Goal: Information Seeking & Learning: Learn about a topic

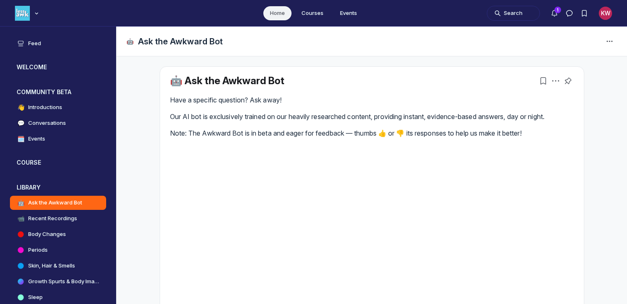
scroll to position [2298, 1588]
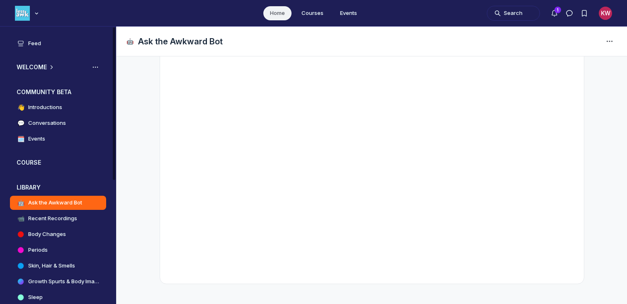
click at [36, 68] on h3 "WELCOME" at bounding box center [32, 67] width 30 height 8
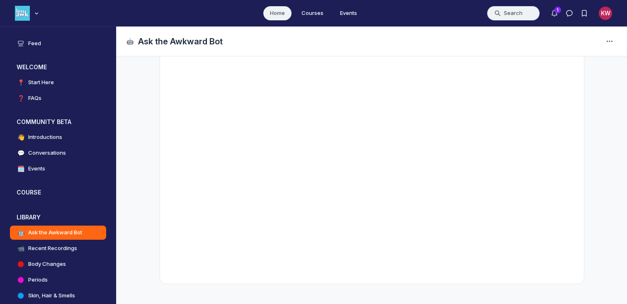
click at [508, 13] on button "Search" at bounding box center [513, 13] width 53 height 15
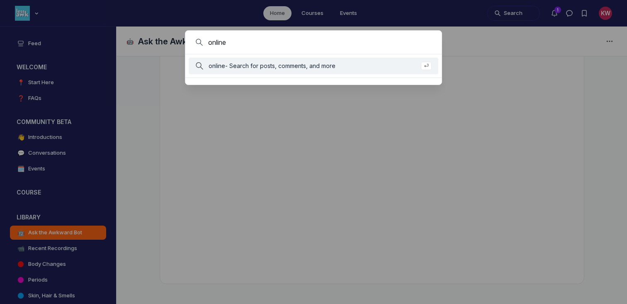
type input "online"
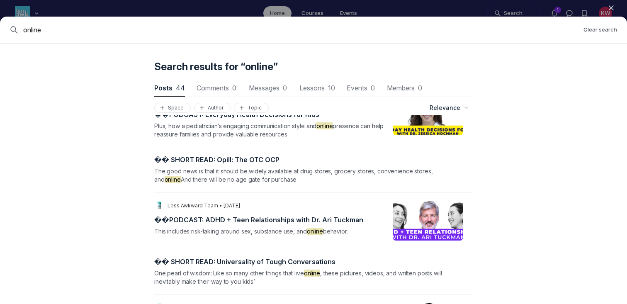
scroll to position [1155, 0]
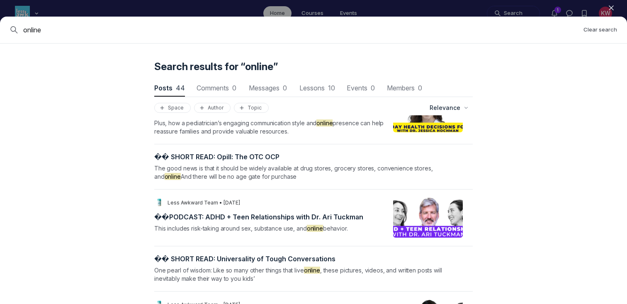
drag, startPoint x: 87, startPoint y: 29, endPoint x: 0, endPoint y: 29, distance: 87.5
click at [0, 29] on div "online Clear search" at bounding box center [313, 30] width 627 height 27
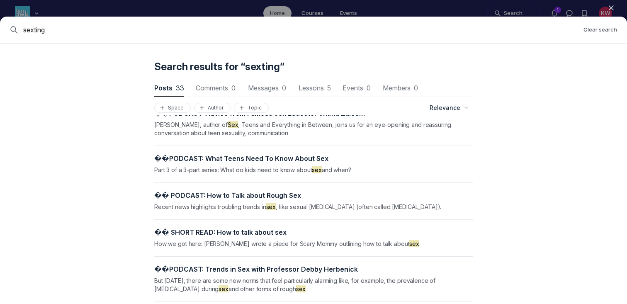
scroll to position [1041, 0]
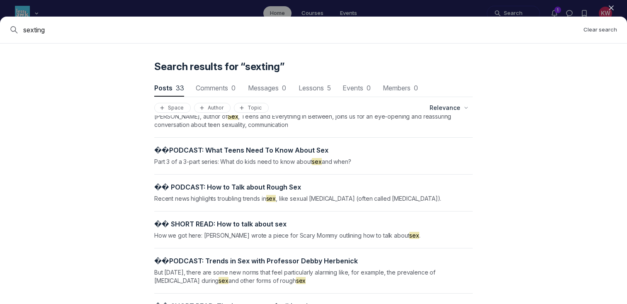
click at [82, 36] on div "sexting Clear search" at bounding box center [313, 30] width 627 height 27
click at [44, 31] on input "sexting" at bounding box center [300, 30] width 554 height 10
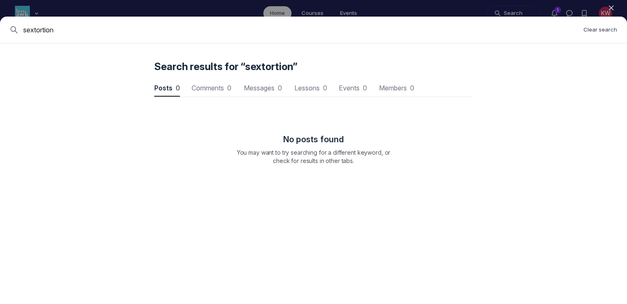
drag, startPoint x: 72, startPoint y: 27, endPoint x: 0, endPoint y: 27, distance: 71.7
click at [0, 27] on div "sextortion Clear search" at bounding box center [313, 30] width 627 height 27
type input "troll"
drag, startPoint x: 51, startPoint y: 32, endPoint x: 0, endPoint y: 25, distance: 51.1
click at [0, 25] on div "troll Clear search" at bounding box center [313, 30] width 627 height 27
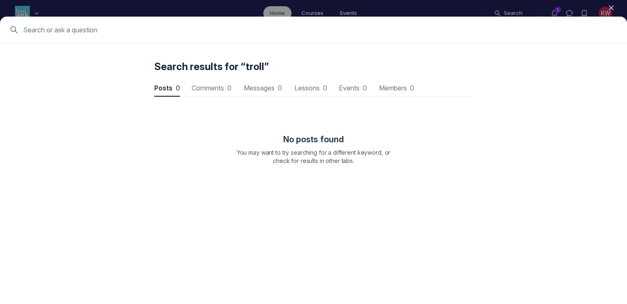
click at [49, 29] on input at bounding box center [320, 30] width 594 height 10
click at [55, 17] on div "Cancel" at bounding box center [313, 30] width 627 height 27
click at [612, 12] on button "Close" at bounding box center [611, 8] width 18 height 12
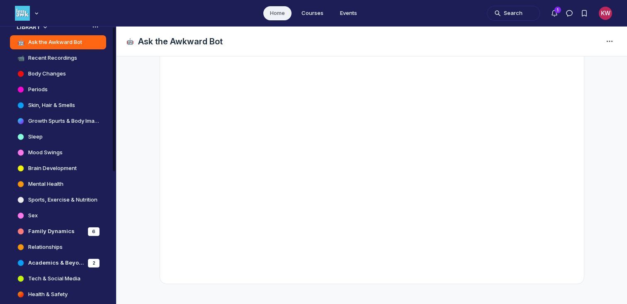
scroll to position [223, 0]
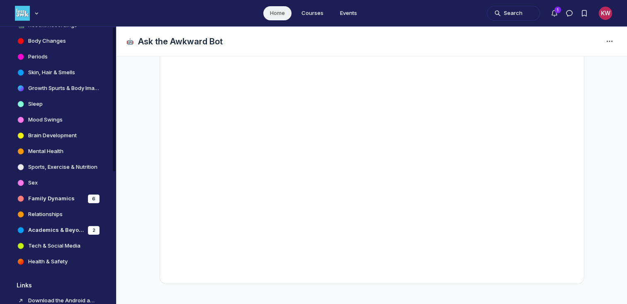
click at [41, 244] on h4 "Tech & Social Media" at bounding box center [54, 246] width 52 height 8
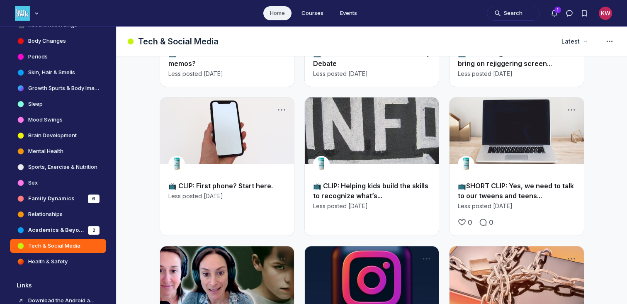
scroll to position [143, 0]
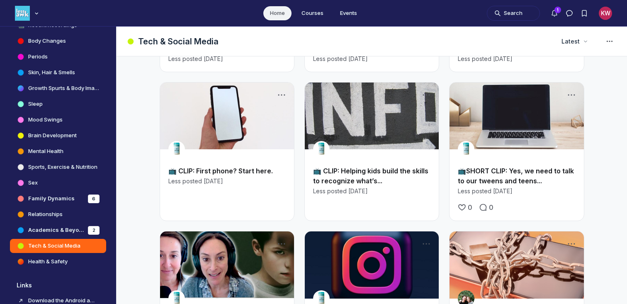
click at [509, 180] on link "📺SHORT CLIP: Yes, we need to talk to our tweens and teens..." at bounding box center [516, 176] width 116 height 18
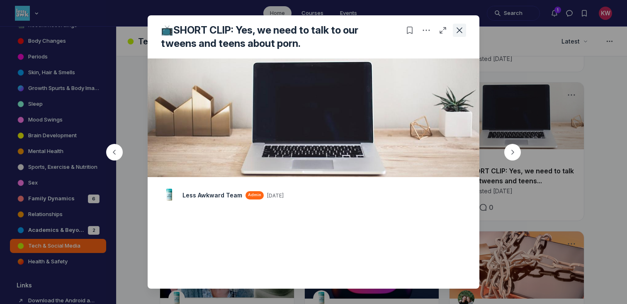
click at [461, 27] on icon "Close post" at bounding box center [459, 30] width 8 height 8
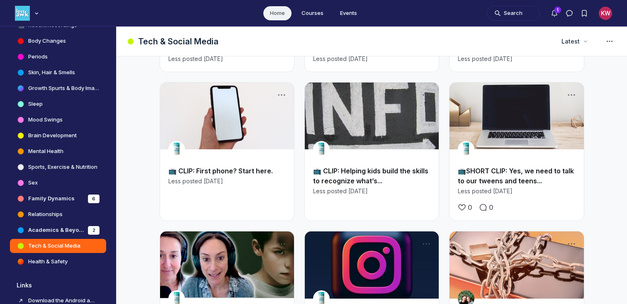
click at [340, 179] on link "📺 CLIP: Helping kids build the skills to recognize what’s..." at bounding box center [370, 176] width 115 height 18
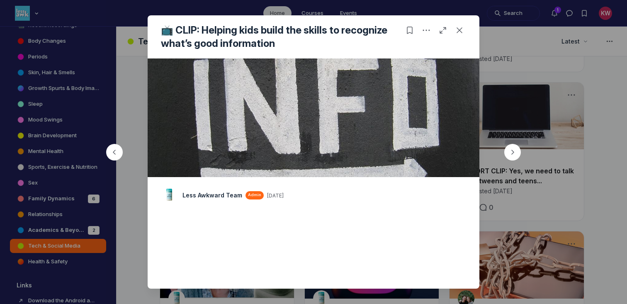
click at [535, 111] on div at bounding box center [313, 152] width 627 height 304
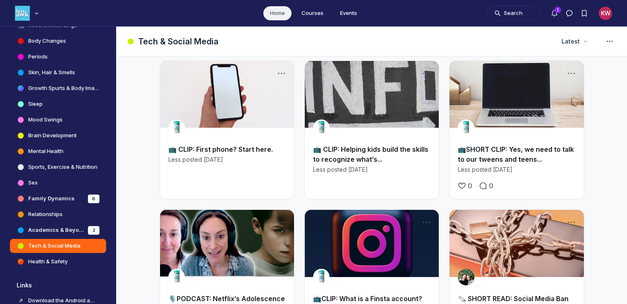
scroll to position [166, 0]
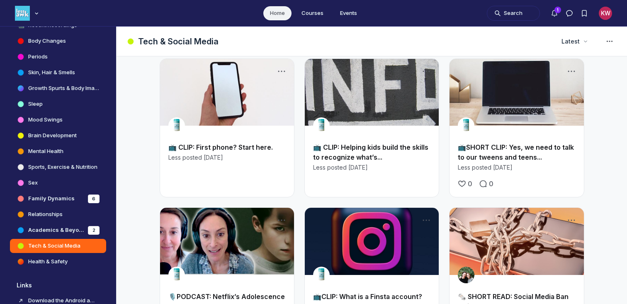
click at [372, 294] on link "📺CLIP: What is a Finsta account?" at bounding box center [367, 296] width 109 height 8
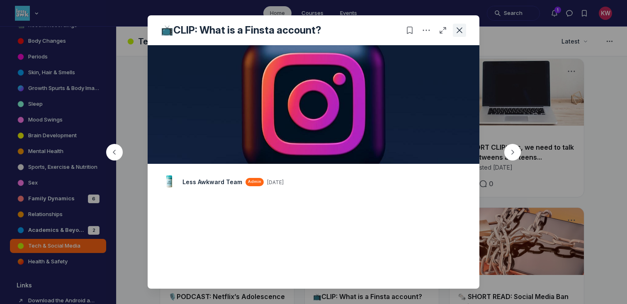
click at [460, 32] on icon "Close post" at bounding box center [459, 30] width 8 height 8
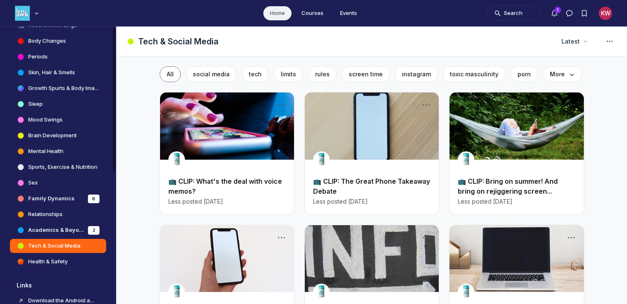
scroll to position [236, 0]
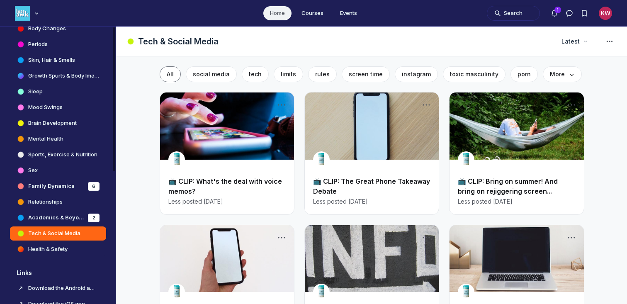
click at [55, 250] on h4 "Health & Safety" at bounding box center [47, 249] width 39 height 8
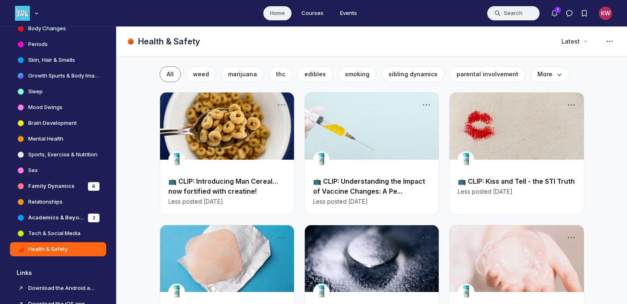
click at [522, 13] on button "Search" at bounding box center [513, 13] width 53 height 15
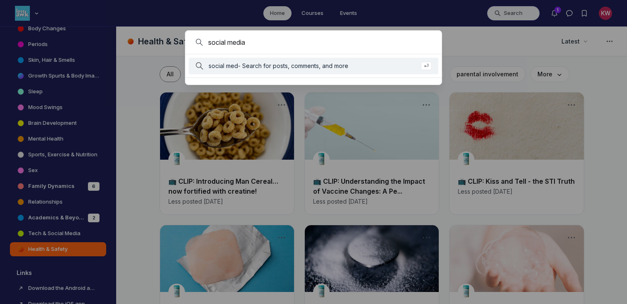
type input "social media"
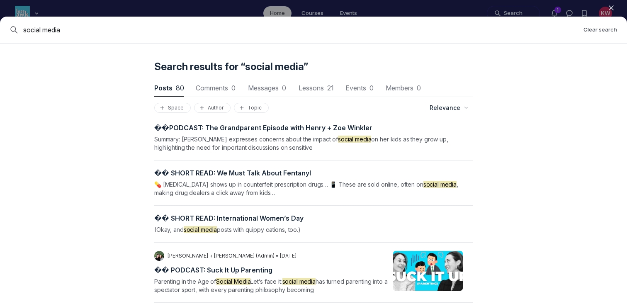
scroll to position [1814, 0]
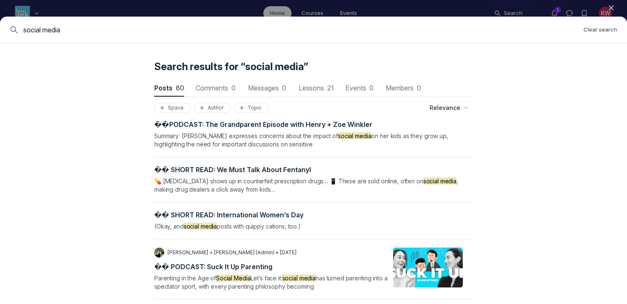
drag, startPoint x: 87, startPoint y: 30, endPoint x: 2, endPoint y: 30, distance: 84.6
click at [2, 30] on div "social media Clear search" at bounding box center [313, 30] width 627 height 27
type input "online"
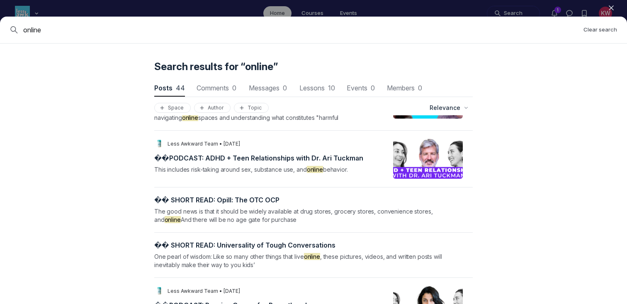
scroll to position [1170, 0]
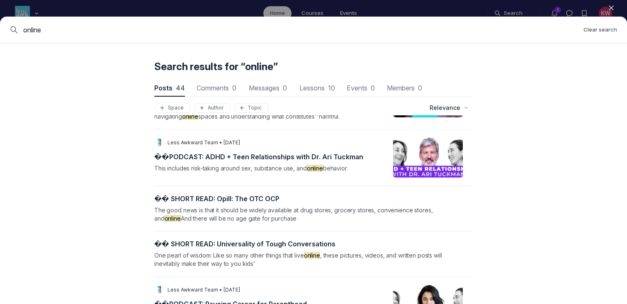
drag, startPoint x: 61, startPoint y: 29, endPoint x: 0, endPoint y: 23, distance: 61.3
click at [0, 23] on div "online Clear search" at bounding box center [313, 30] width 627 height 27
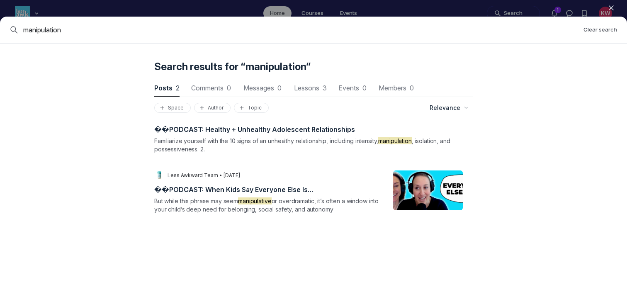
drag, startPoint x: 75, startPoint y: 24, endPoint x: 0, endPoint y: 17, distance: 75.0
click at [0, 17] on div "manipulation Clear search" at bounding box center [313, 30] width 627 height 27
click at [88, 35] on div "manipulation Clear search" at bounding box center [313, 30] width 627 height 27
drag, startPoint x: 99, startPoint y: 24, endPoint x: 0, endPoint y: 24, distance: 98.7
click at [0, 24] on div "manipulation Clear search" at bounding box center [313, 30] width 627 height 27
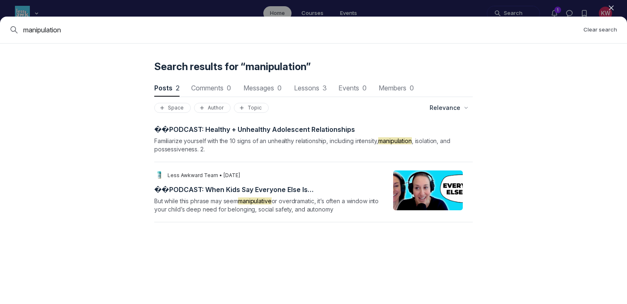
drag, startPoint x: 76, startPoint y: 24, endPoint x: 26, endPoint y: 24, distance: 50.2
click at [26, 24] on div "manipulation Clear search" at bounding box center [313, 30] width 627 height 27
drag, startPoint x: 84, startPoint y: 31, endPoint x: 0, endPoint y: 19, distance: 85.0
click at [0, 19] on div "manipulation Clear search" at bounding box center [313, 30] width 627 height 27
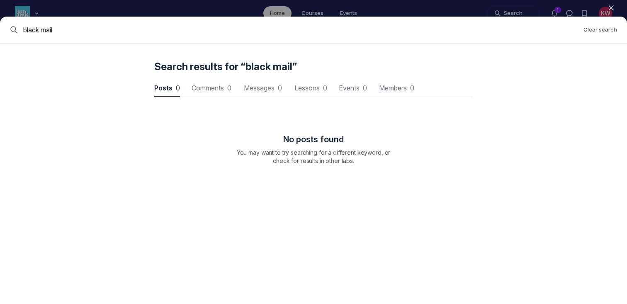
drag, startPoint x: 73, startPoint y: 30, endPoint x: 0, endPoint y: 28, distance: 73.0
click at [0, 28] on div "black mail Clear search" at bounding box center [313, 30] width 627 height 27
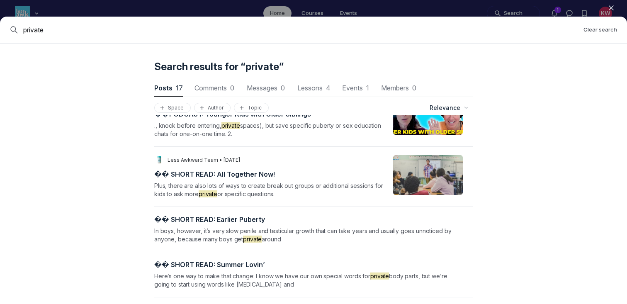
scroll to position [671, 0]
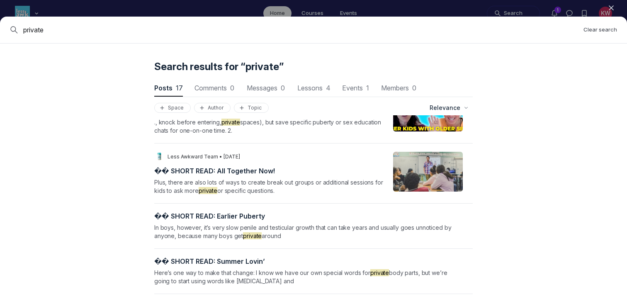
drag, startPoint x: 83, startPoint y: 27, endPoint x: 17, endPoint y: 27, distance: 66.3
click at [17, 27] on div "private" at bounding box center [293, 30] width 567 height 10
type input "info"
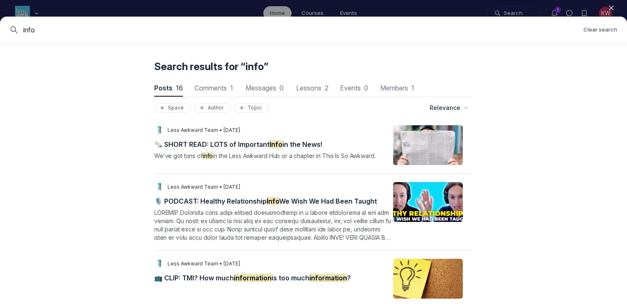
scroll to position [93, 0]
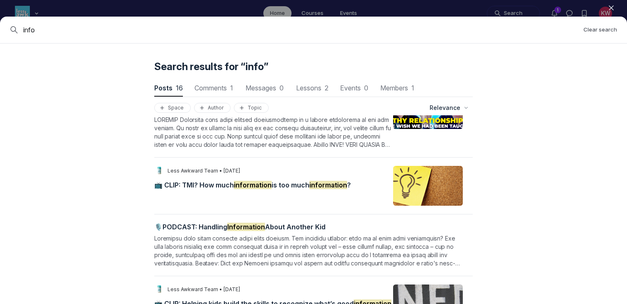
click at [226, 180] on div "LT Less Awkward Team • [DATE] 📺 CLIP: TMI? How much information is too much inf…" at bounding box center [272, 186] width 237 height 40
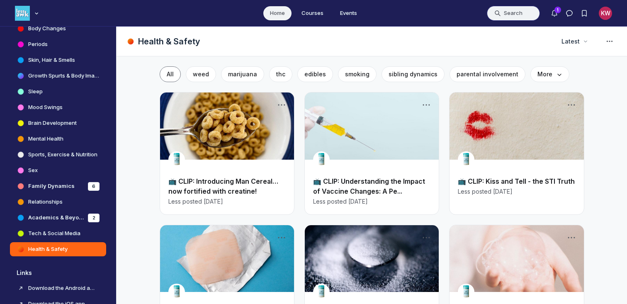
click at [514, 11] on button "Search" at bounding box center [513, 13] width 53 height 15
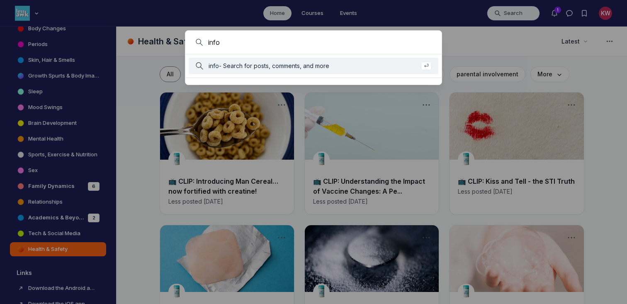
type input "info"
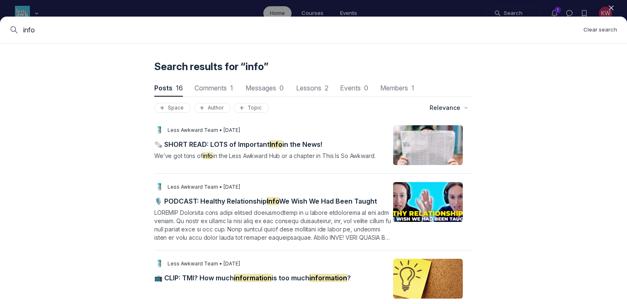
drag, startPoint x: 61, startPoint y: 28, endPoint x: 0, endPoint y: 28, distance: 60.5
click at [0, 28] on div "info Clear search" at bounding box center [313, 30] width 627 height 27
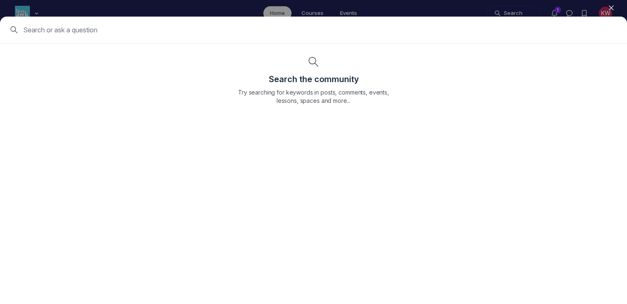
click at [613, 11] on icon "button" at bounding box center [611, 8] width 8 height 8
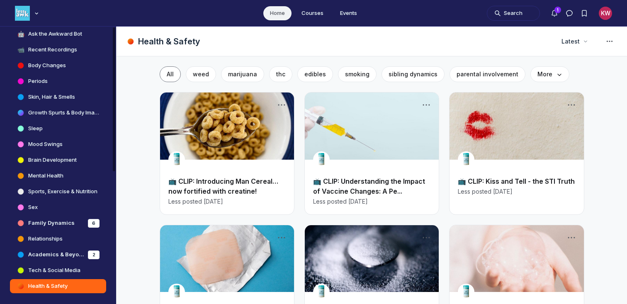
scroll to position [197, 0]
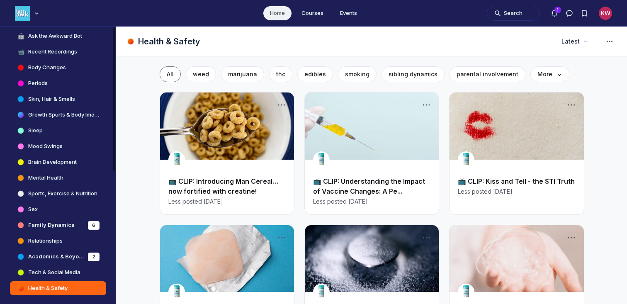
click at [51, 244] on h4 "Relationships" at bounding box center [45, 241] width 34 height 8
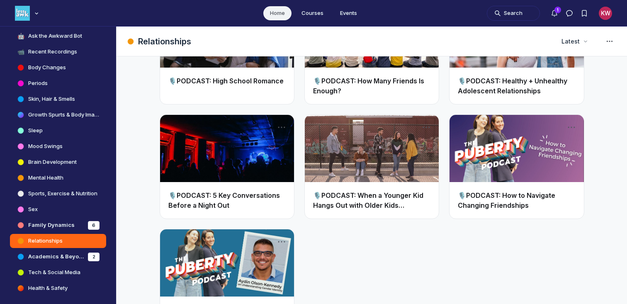
scroll to position [1880, 0]
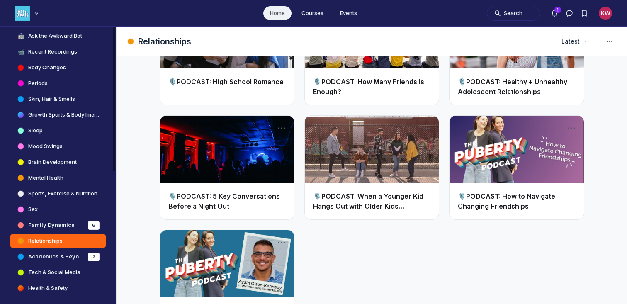
click at [38, 221] on h4 "Family Dynamics" at bounding box center [51, 225] width 46 height 8
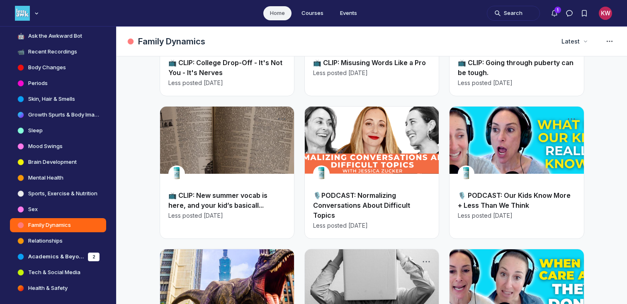
scroll to position [706, 0]
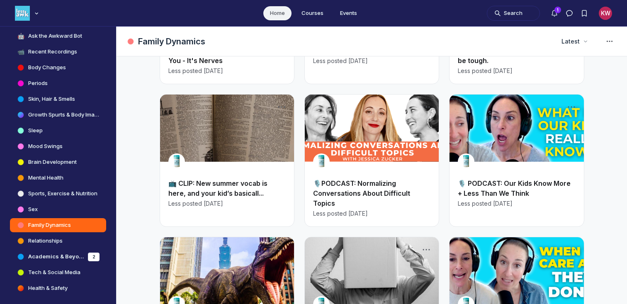
click at [197, 178] on h2 "📺 CLIP: New summer vocab is here, and your kid’s basicall..." at bounding box center [226, 188] width 117 height 20
click at [51, 155] on link "Brain Development" at bounding box center [58, 162] width 96 height 14
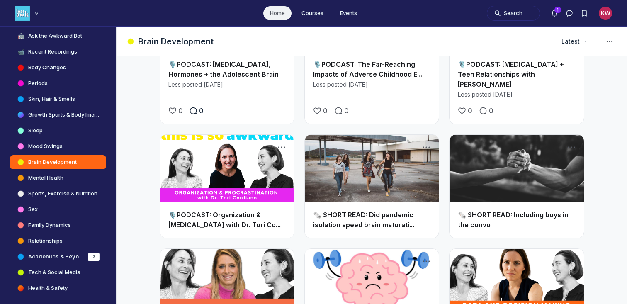
scroll to position [576, 0]
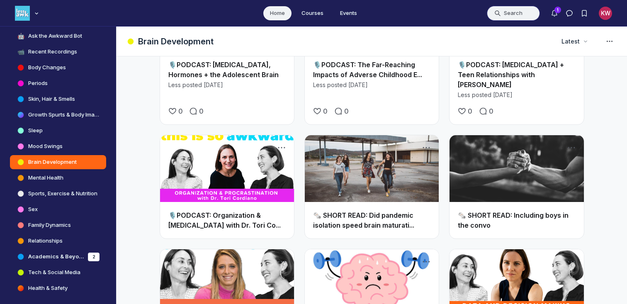
click at [513, 10] on button "Search" at bounding box center [513, 13] width 53 height 15
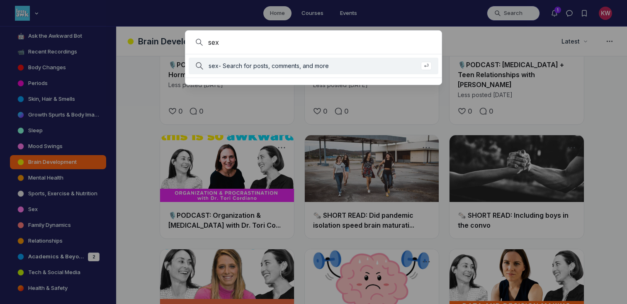
type input "sex"
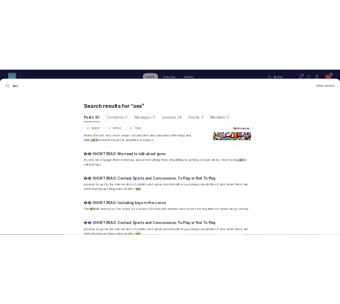
scroll to position [4138, 0]
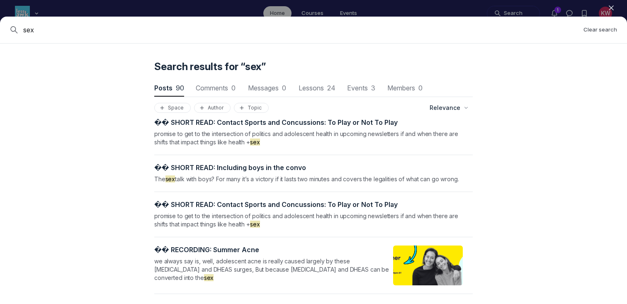
click at [611, 11] on icon "button" at bounding box center [611, 8] width 8 height 8
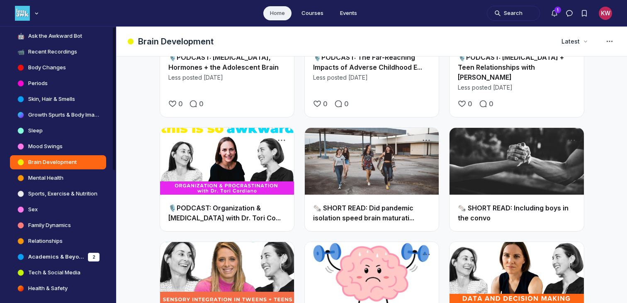
scroll to position [121, 0]
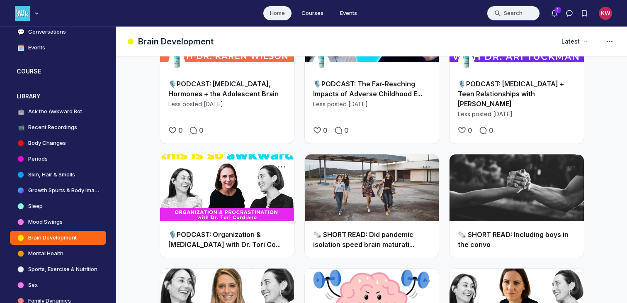
click at [501, 10] on button "Search" at bounding box center [513, 13] width 53 height 15
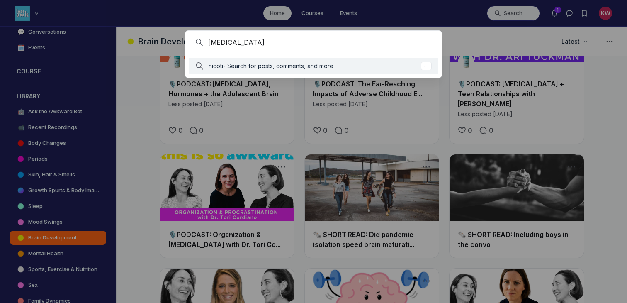
type input "[MEDICAL_DATA]"
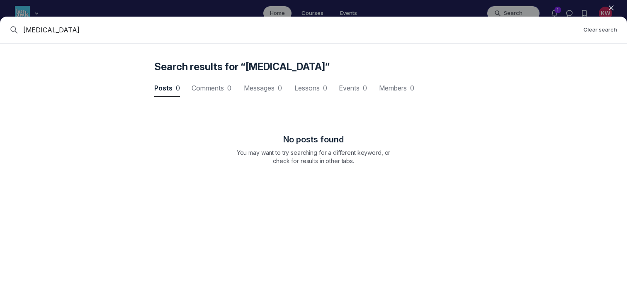
scroll to position [1122, 2499]
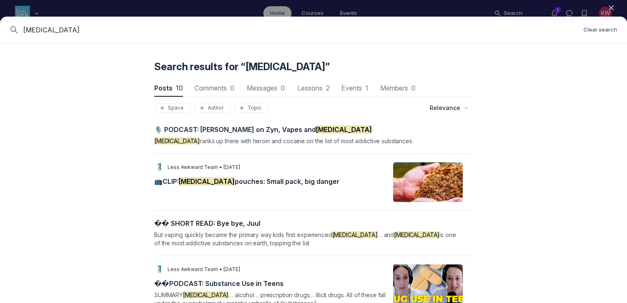
click at [209, 183] on span "📺CLIP: [MEDICAL_DATA] pouches: Small pack, big danger" at bounding box center [246, 181] width 185 height 8
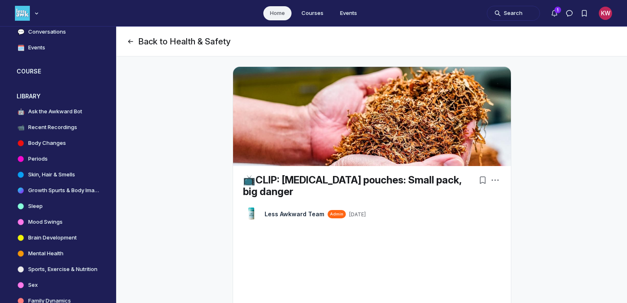
click at [136, 40] on button "Back to Health & Safety" at bounding box center [178, 42] width 104 height 12
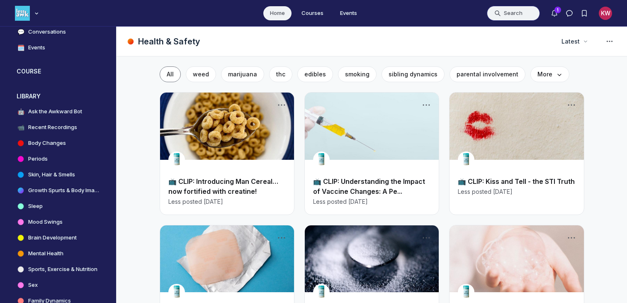
click at [524, 15] on button "Search" at bounding box center [513, 13] width 53 height 15
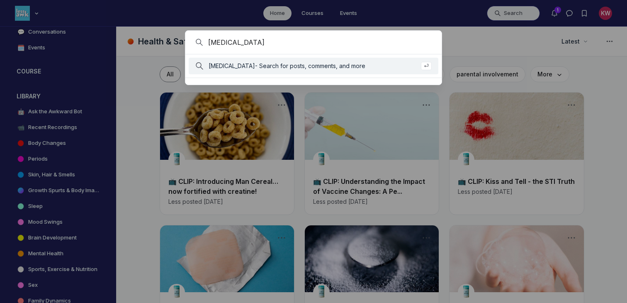
type input "[MEDICAL_DATA]"
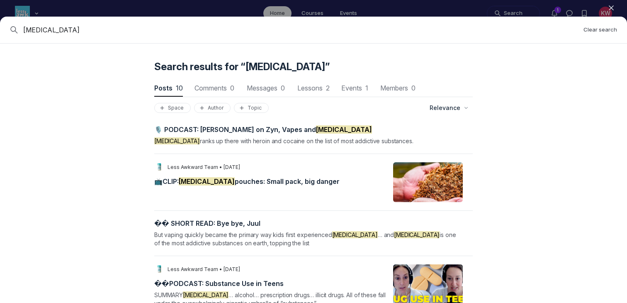
drag, startPoint x: 5, startPoint y: 31, endPoint x: 0, endPoint y: 25, distance: 7.4
click at [0, 25] on div "[MEDICAL_DATA] Clear search" at bounding box center [313, 30] width 627 height 27
type input "addiction"
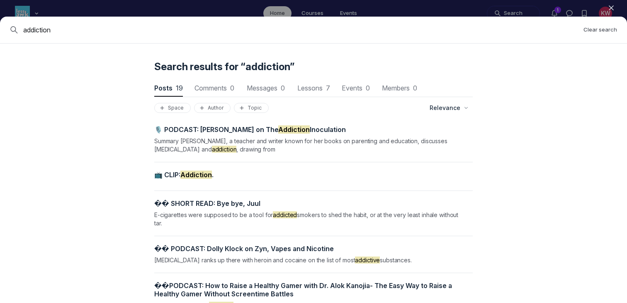
click at [189, 175] on mark "Addiction" at bounding box center [196, 174] width 32 height 8
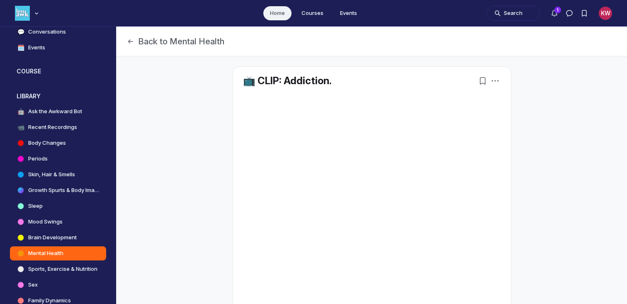
scroll to position [2298, 1588]
